Goal: Book appointment/travel/reservation

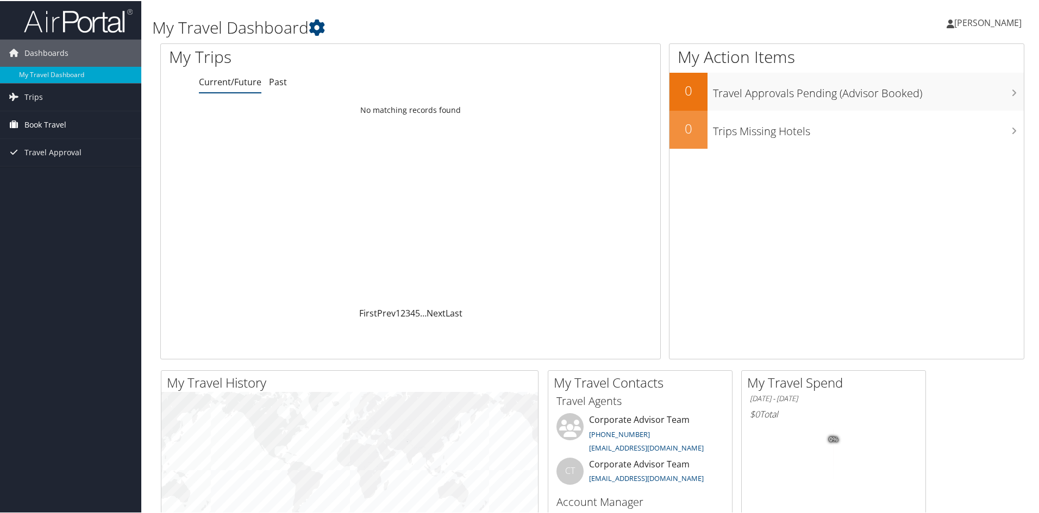
click at [40, 120] on span "Book Travel" at bounding box center [45, 123] width 42 height 27
click at [60, 178] on link "Book/Manage Online Trips" at bounding box center [70, 178] width 141 height 16
